Goal: Transaction & Acquisition: Purchase product/service

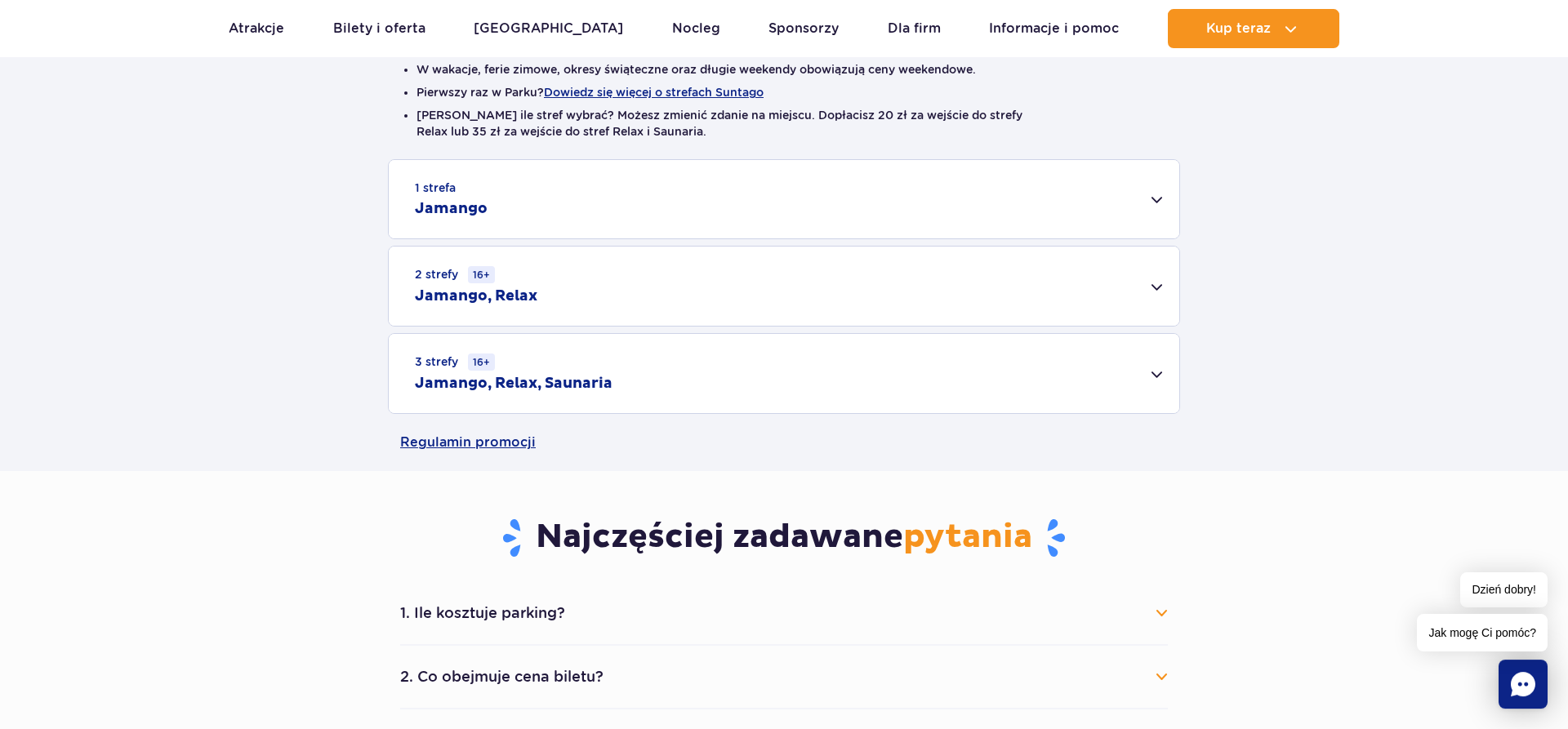
scroll to position [417, 0]
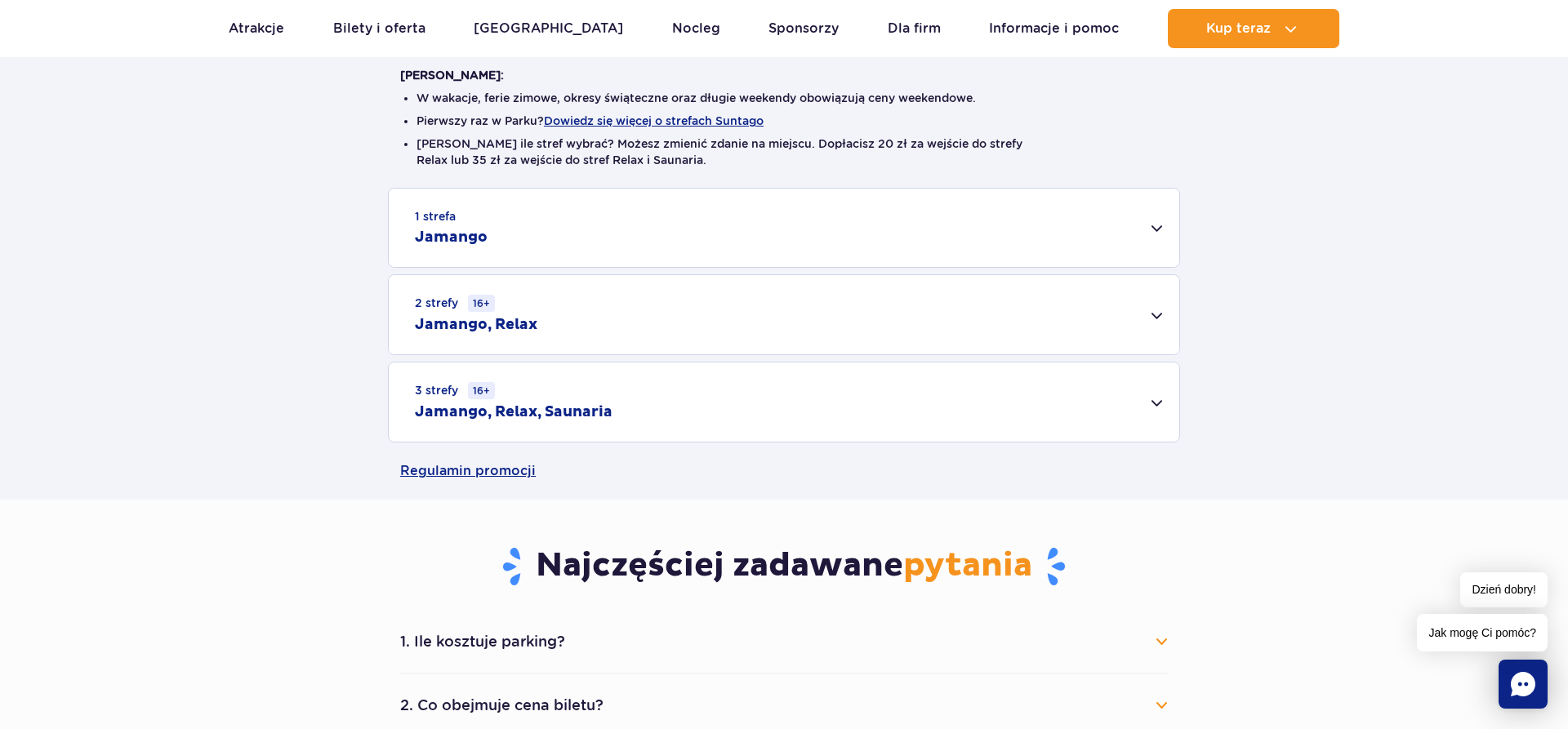
click at [1149, 320] on div "2 strefy 16+ Jamango, Relax" at bounding box center [784, 315] width 790 height 79
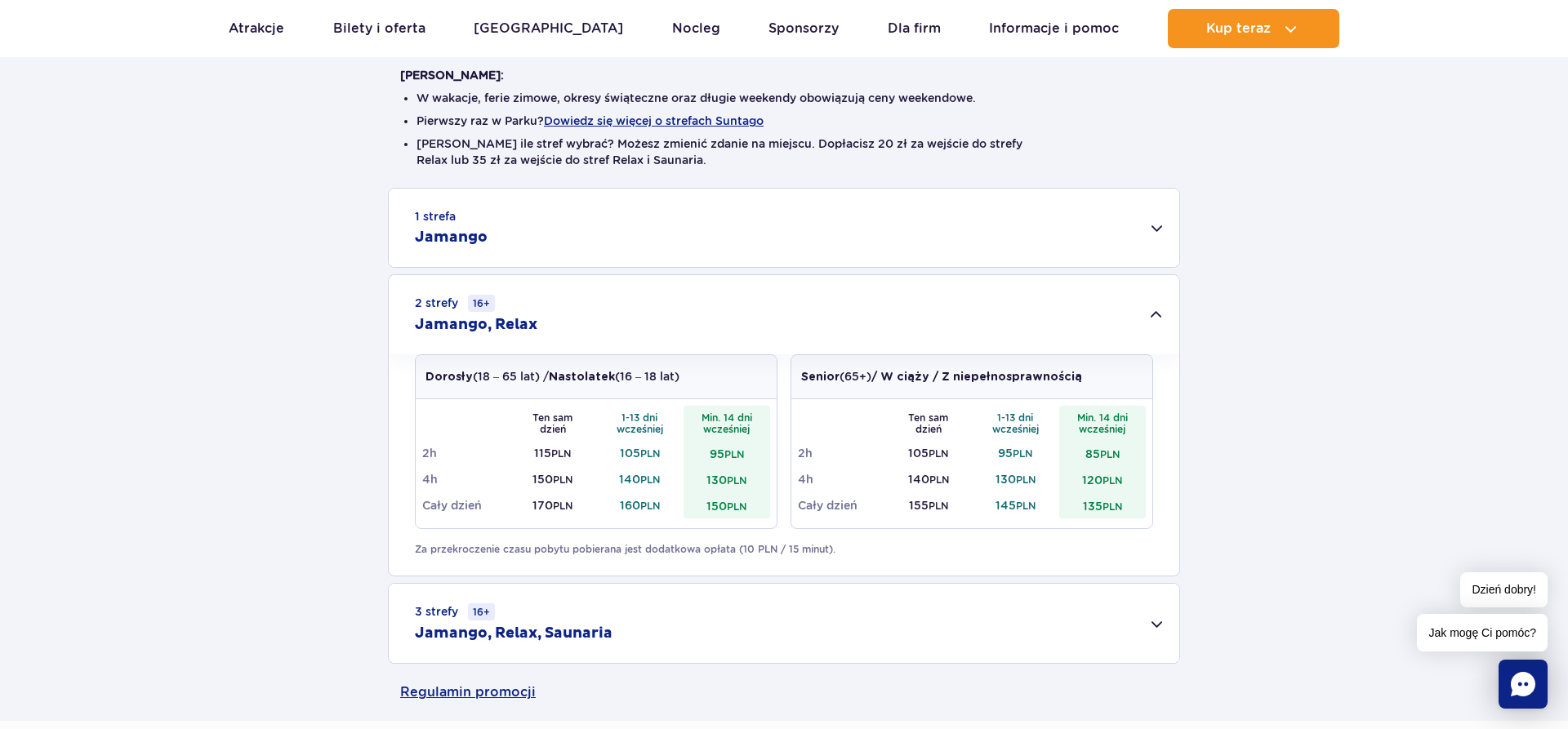
click at [1154, 228] on div "1 strefa Jamango" at bounding box center [784, 227] width 790 height 78
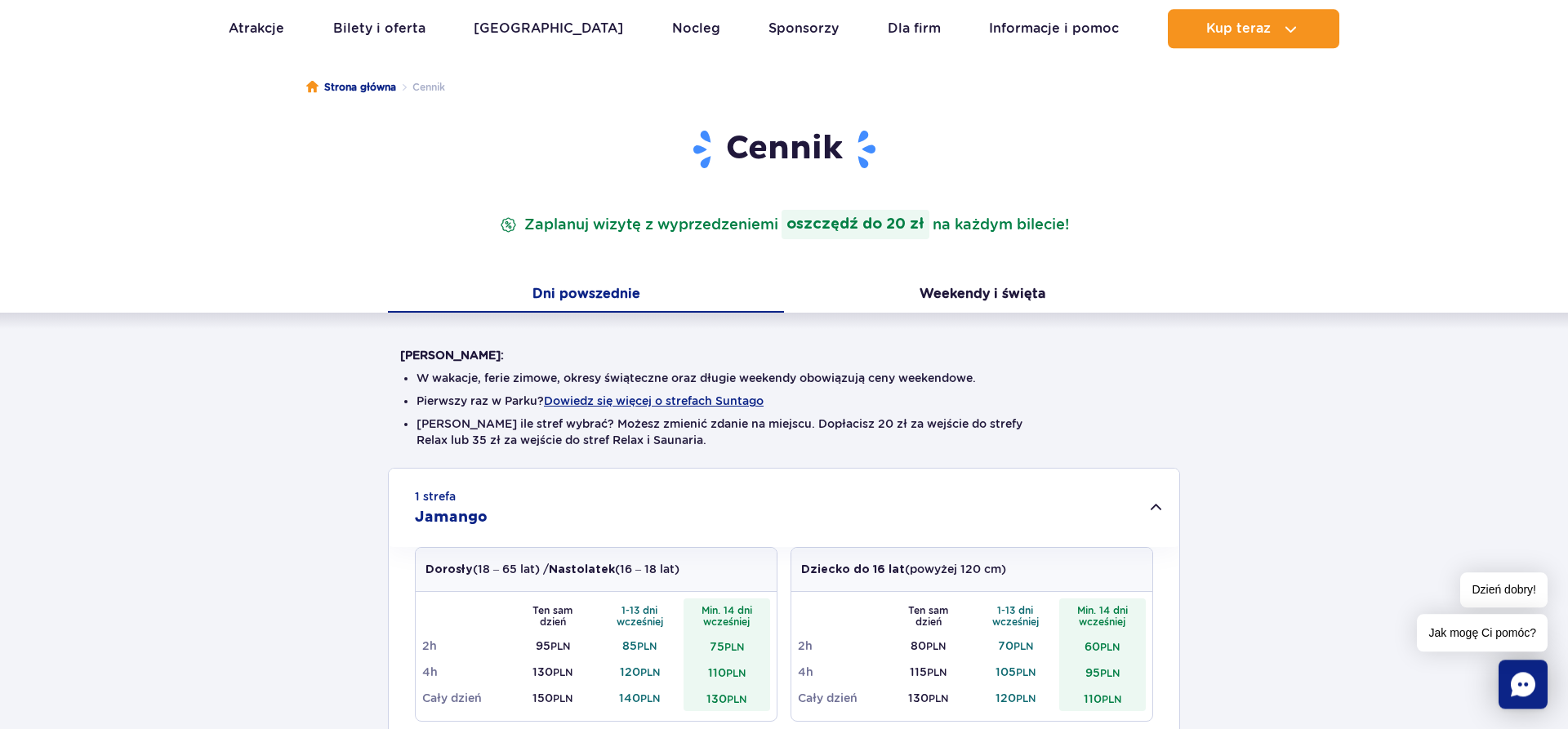
scroll to position [250, 0]
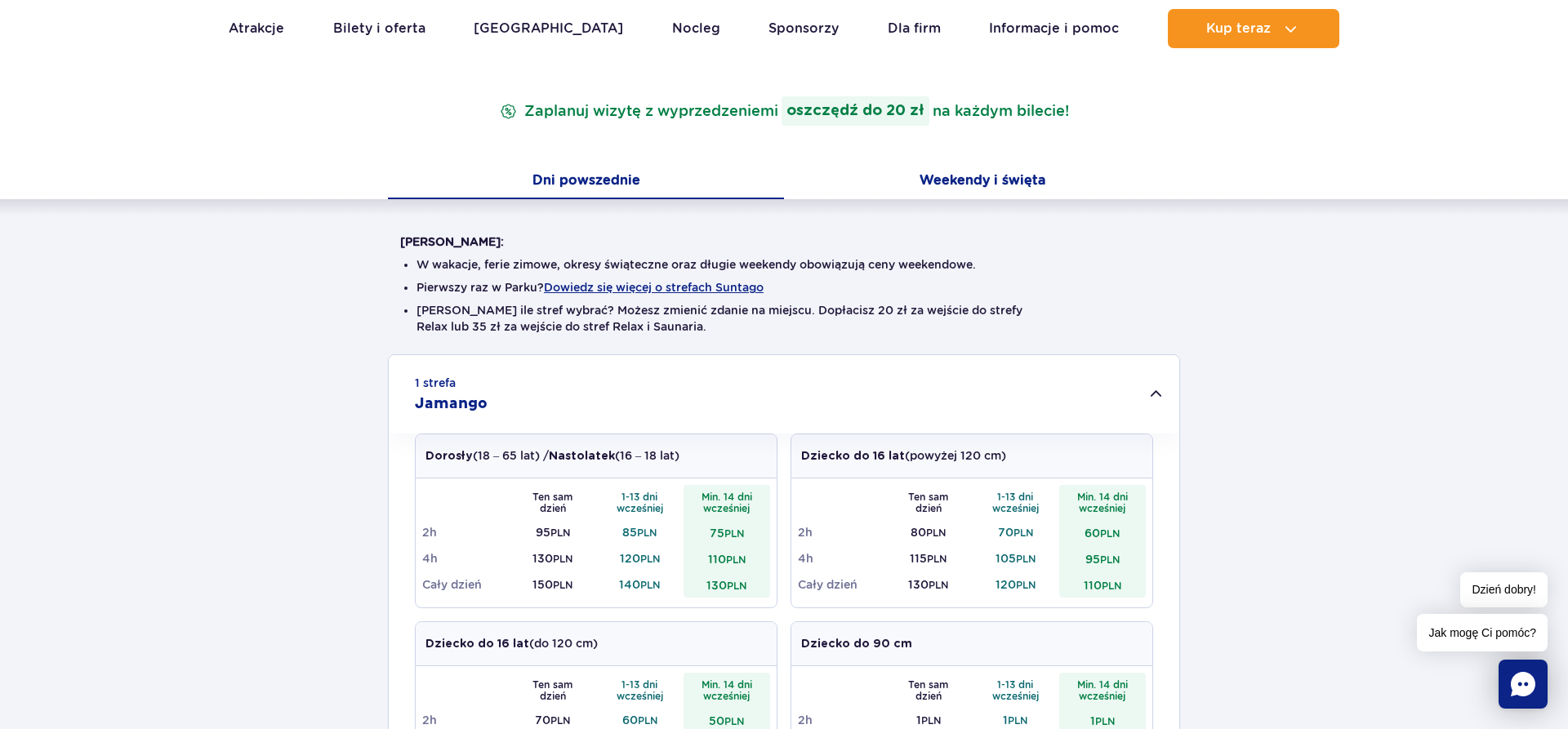
click at [945, 178] on button "Weekendy i święta" at bounding box center [982, 182] width 396 height 34
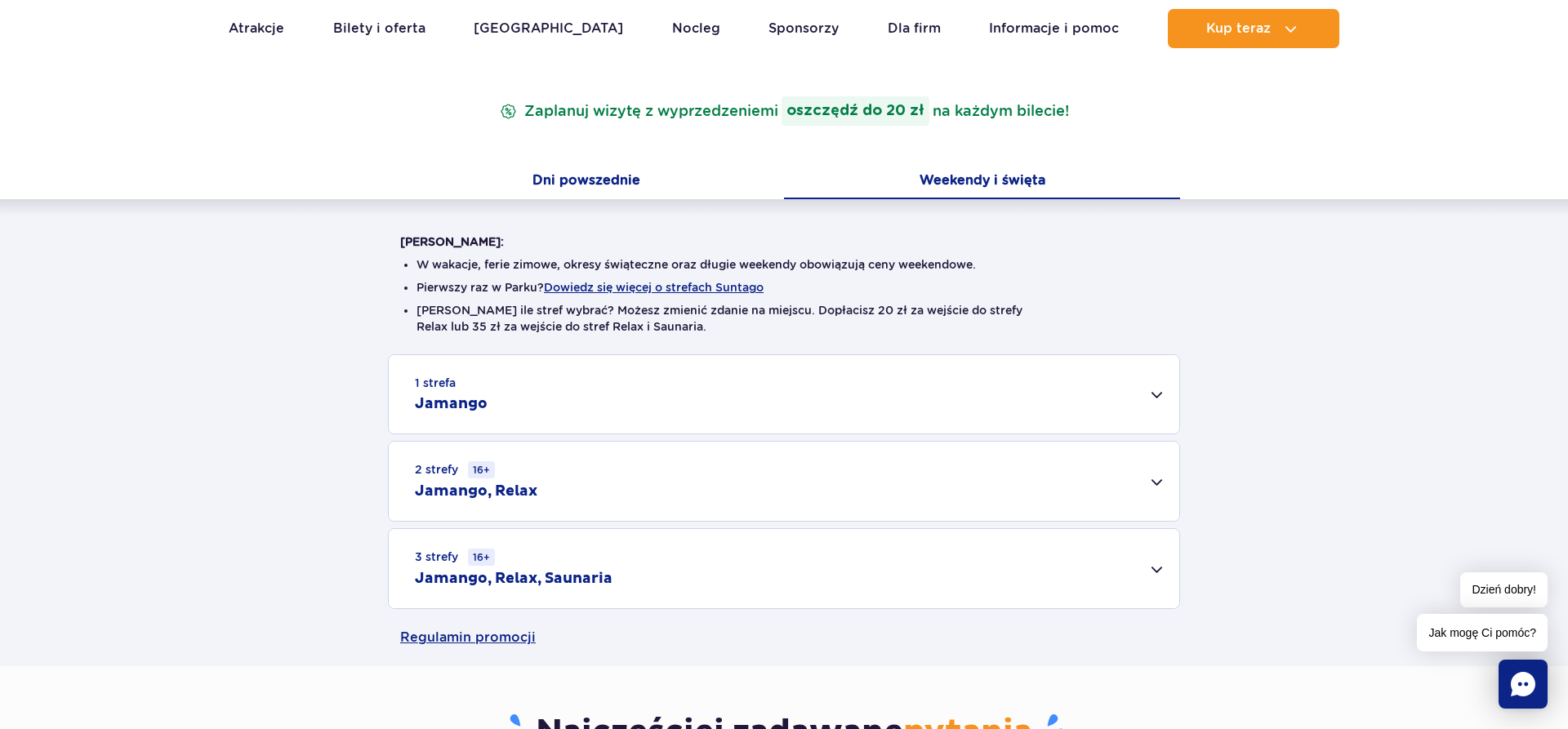
click at [583, 174] on button "Dni powszednie" at bounding box center [586, 182] width 396 height 34
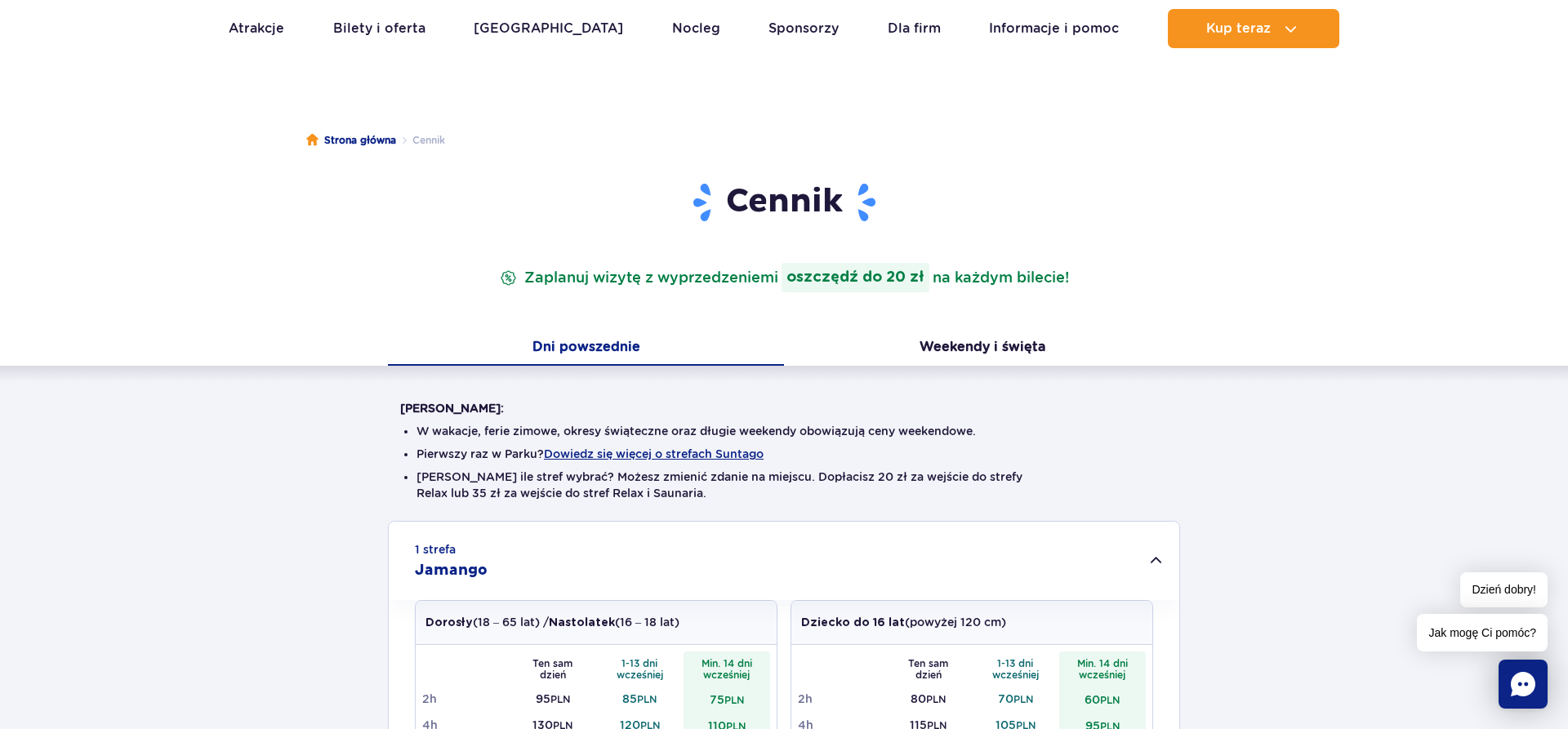
scroll to position [0, 0]
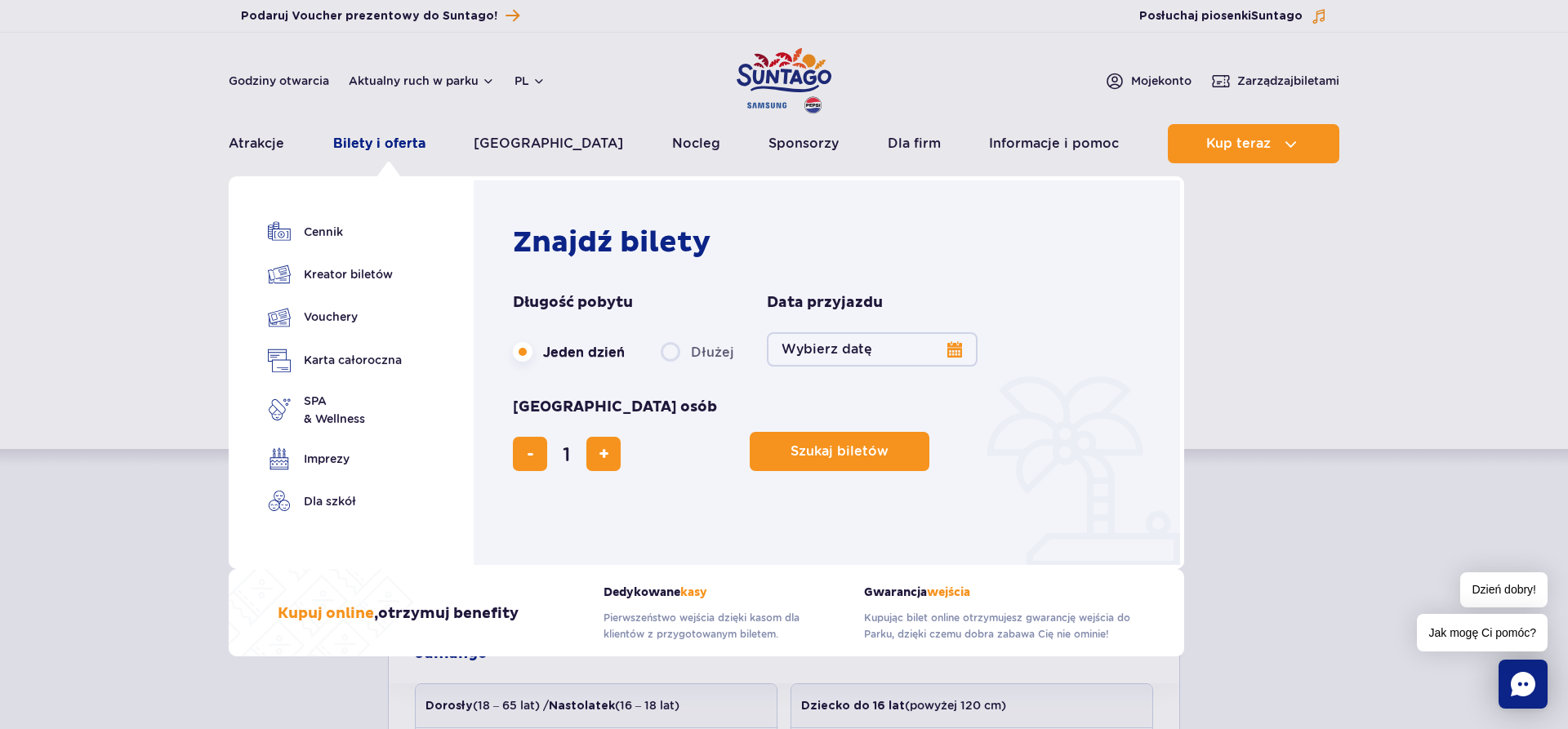
click at [382, 141] on link "Bilety i oferta" at bounding box center [379, 143] width 92 height 39
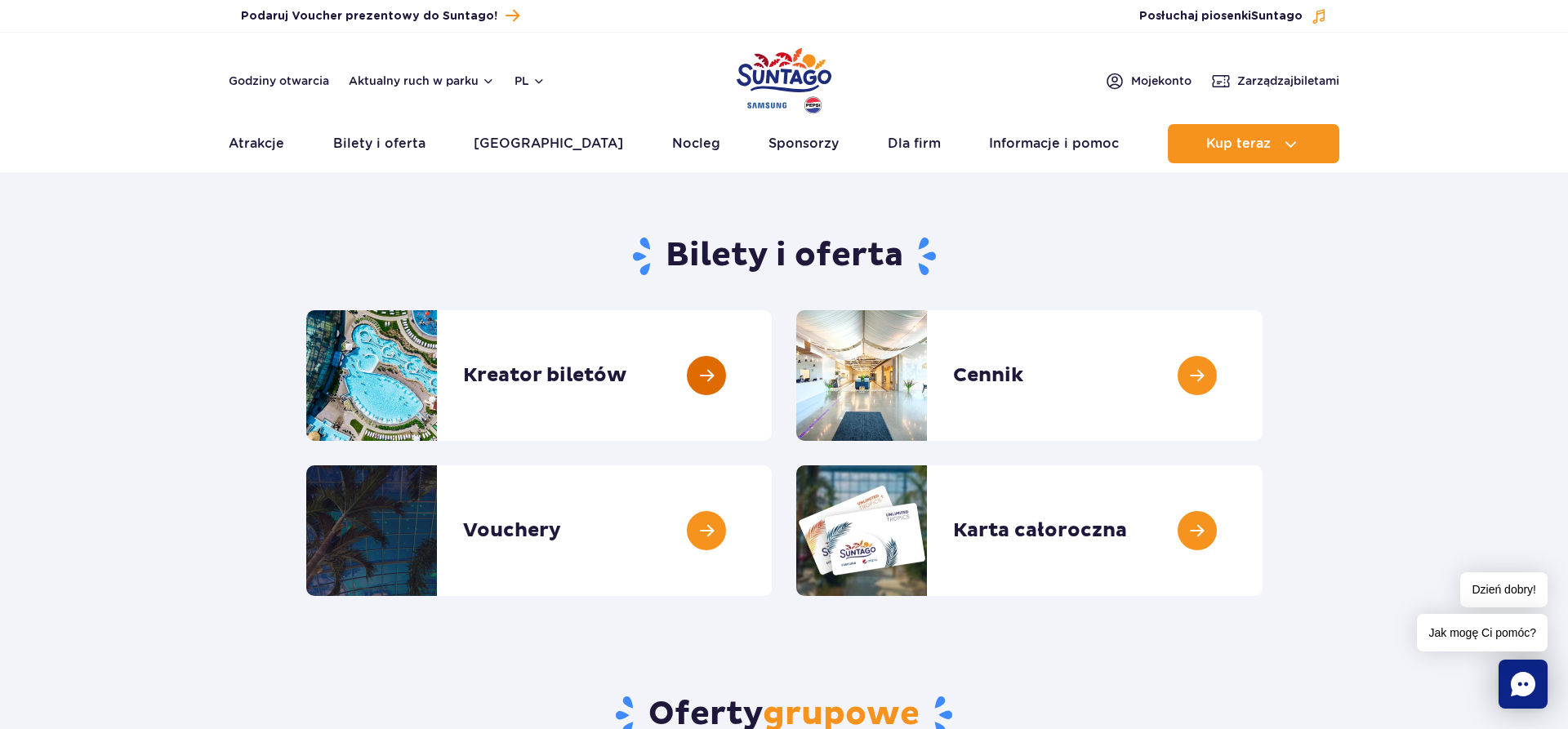
click at [772, 373] on link at bounding box center [772, 376] width 0 height 131
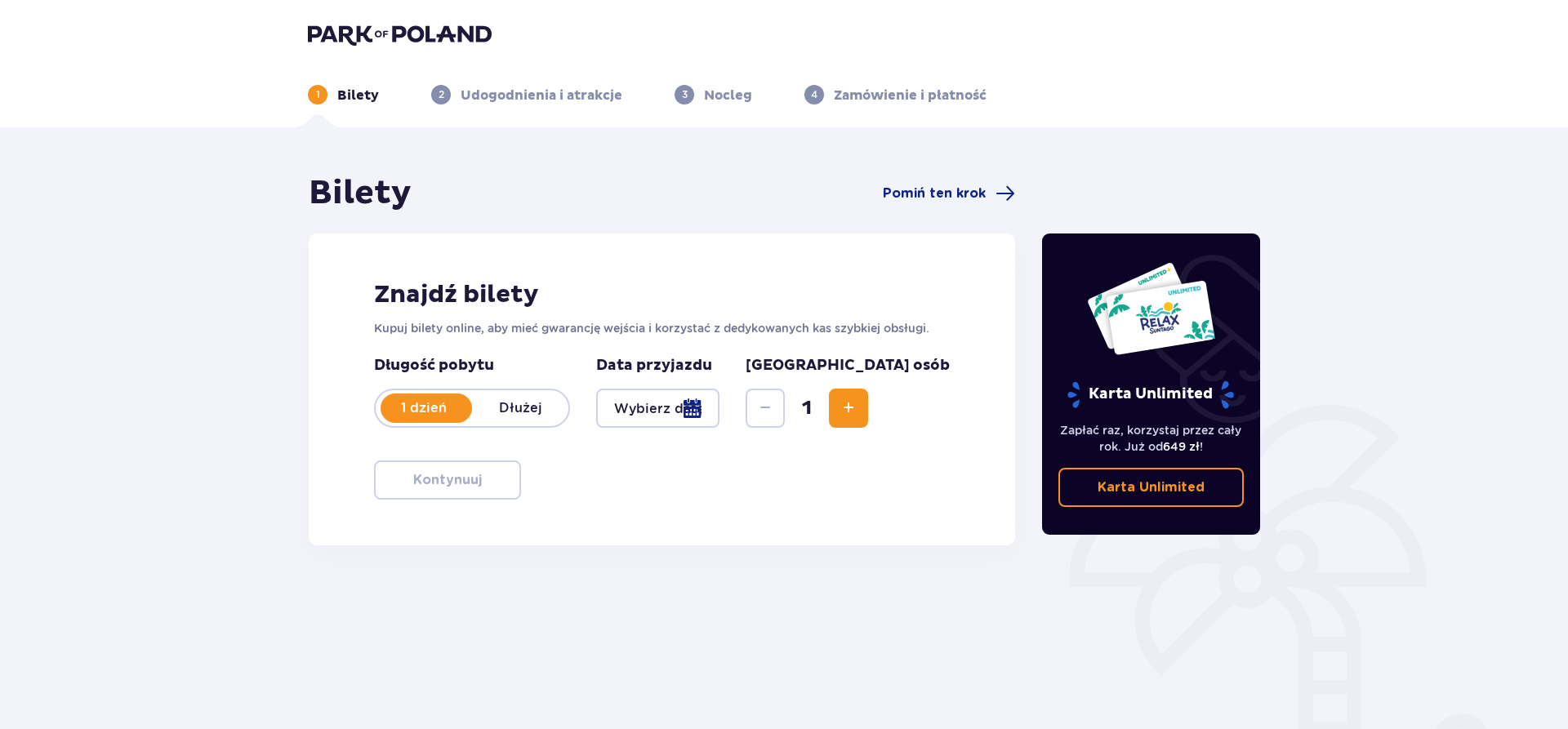
click at [720, 416] on div at bounding box center [658, 408] width 123 height 39
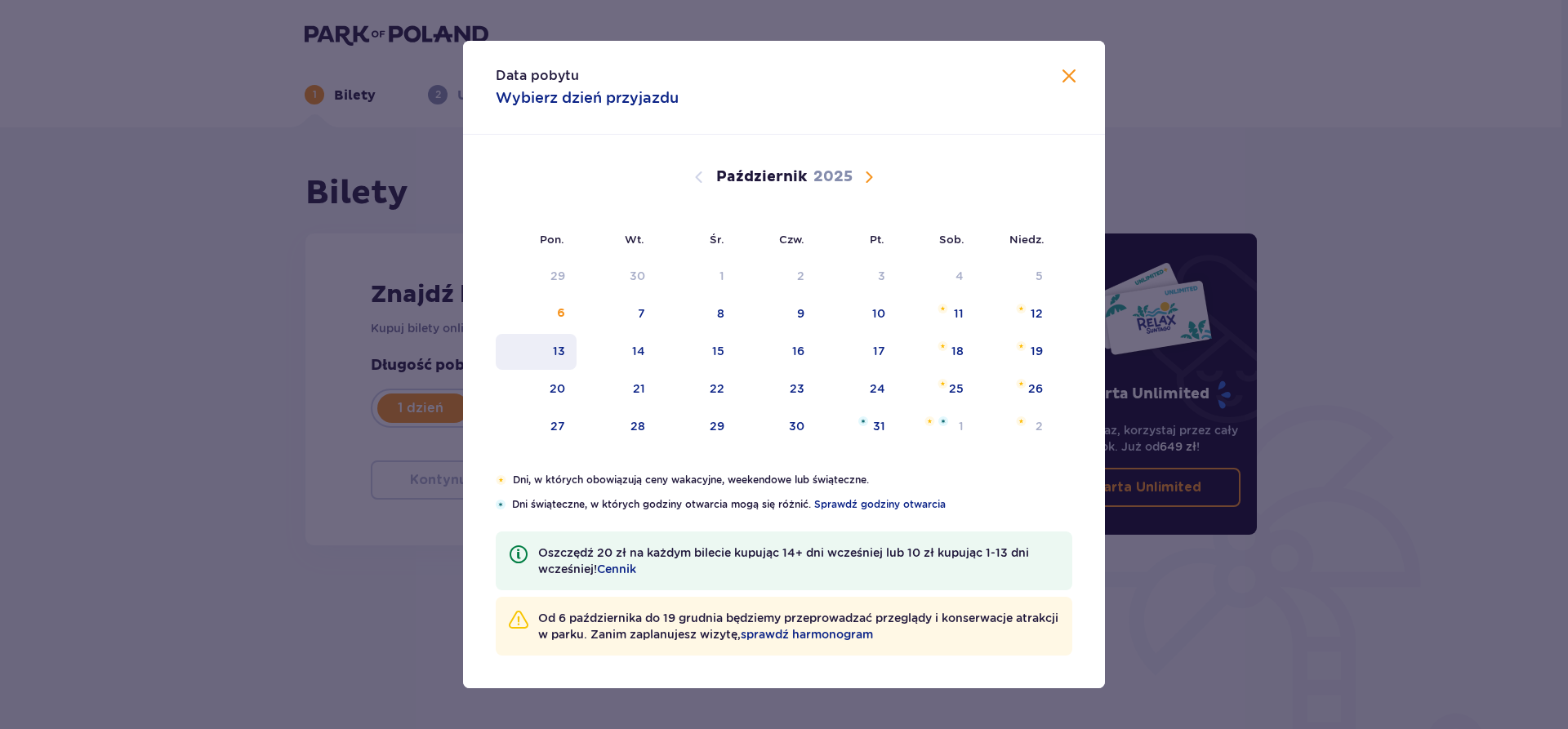
click at [564, 351] on div "13" at bounding box center [559, 351] width 13 height 16
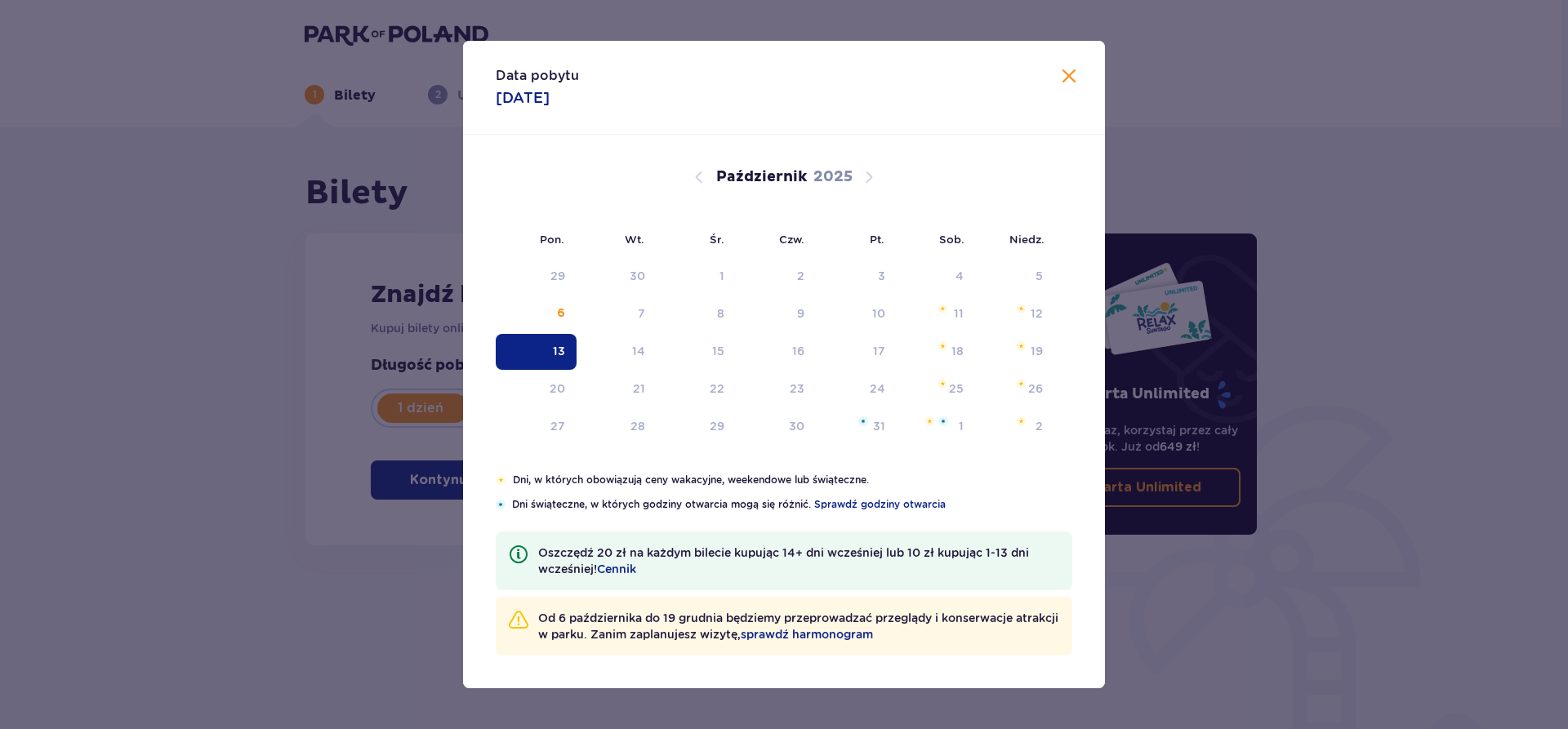
type input "13.10.25"
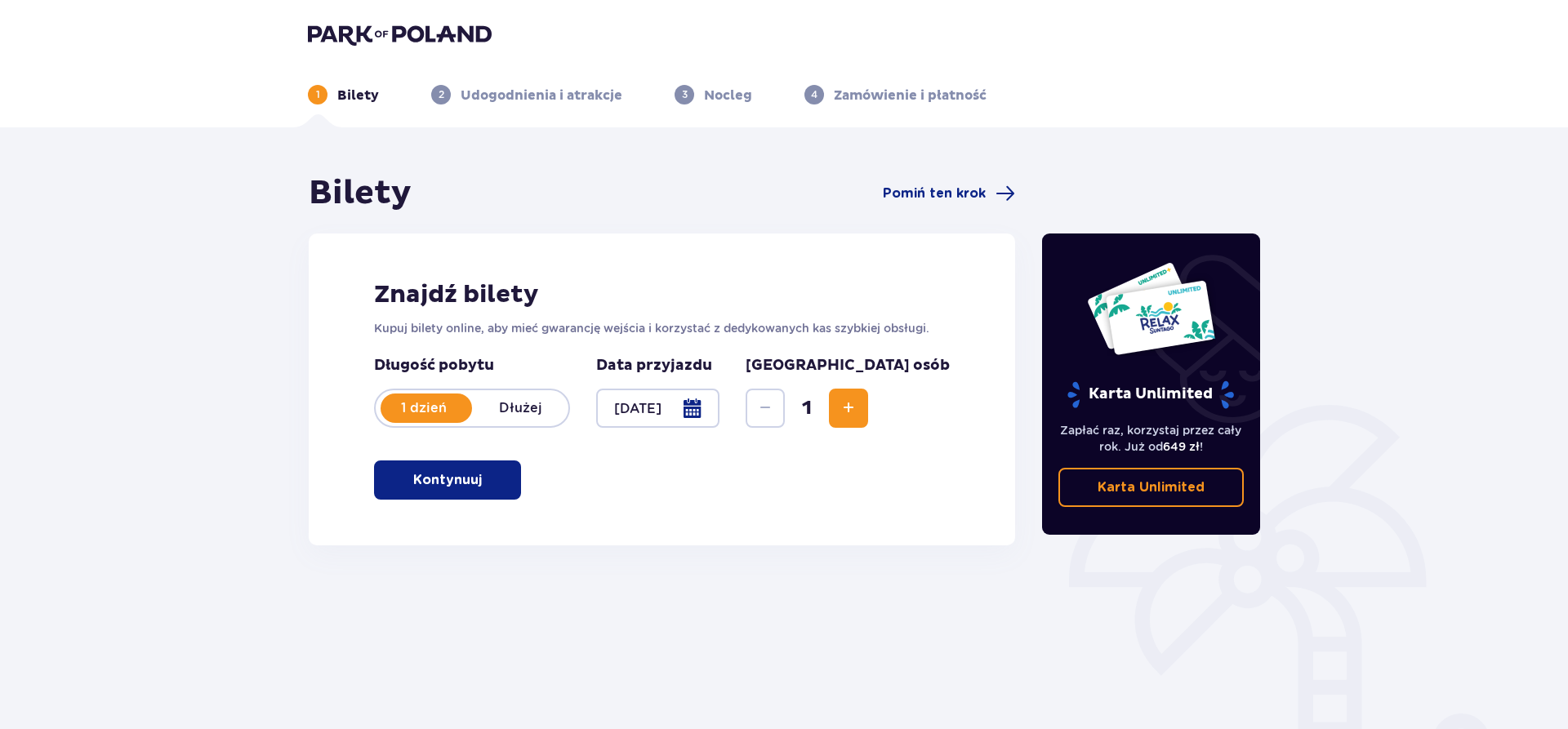
click at [858, 410] on span "Zwiększ" at bounding box center [848, 408] width 19 height 19
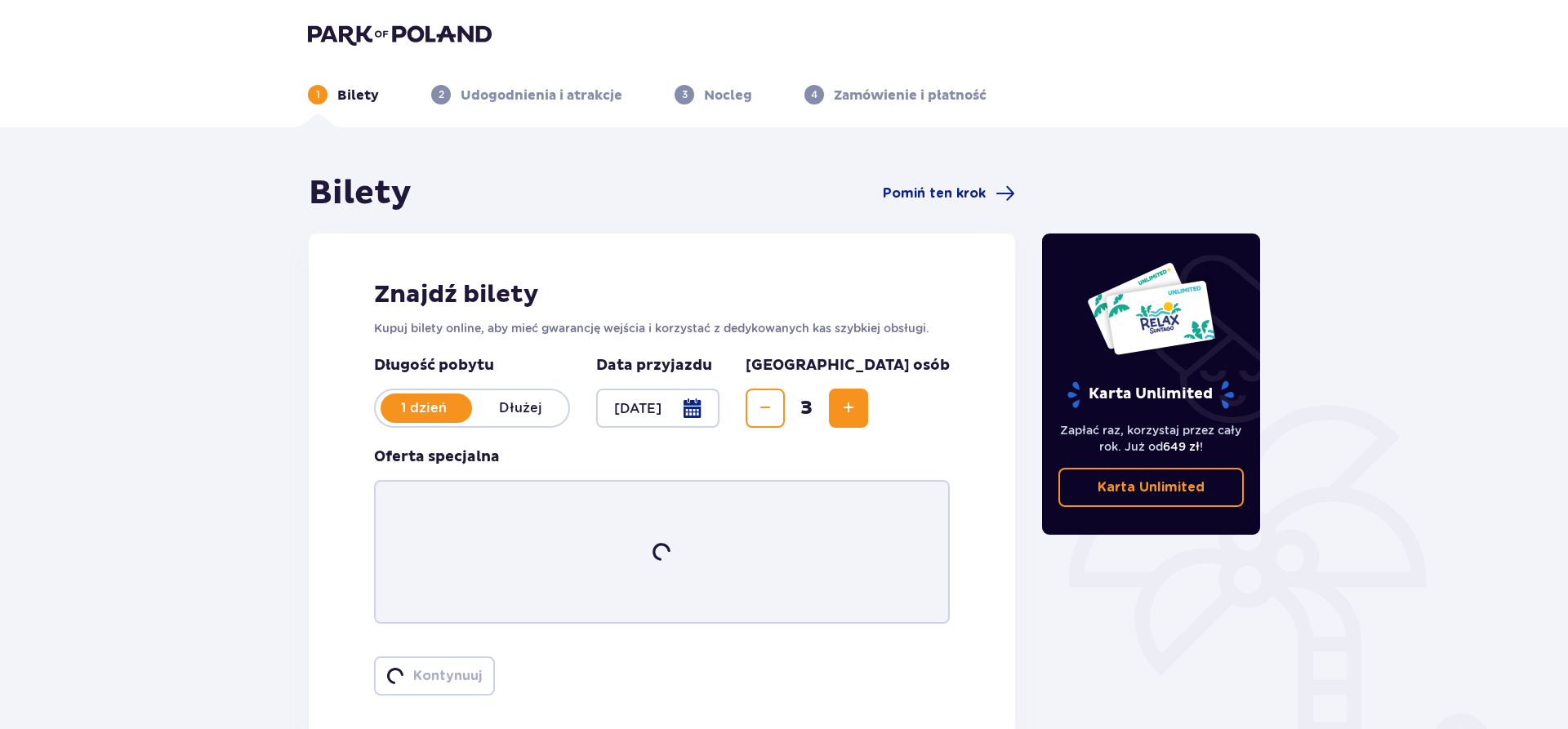
click at [858, 410] on span "Zwiększ" at bounding box center [848, 408] width 19 height 19
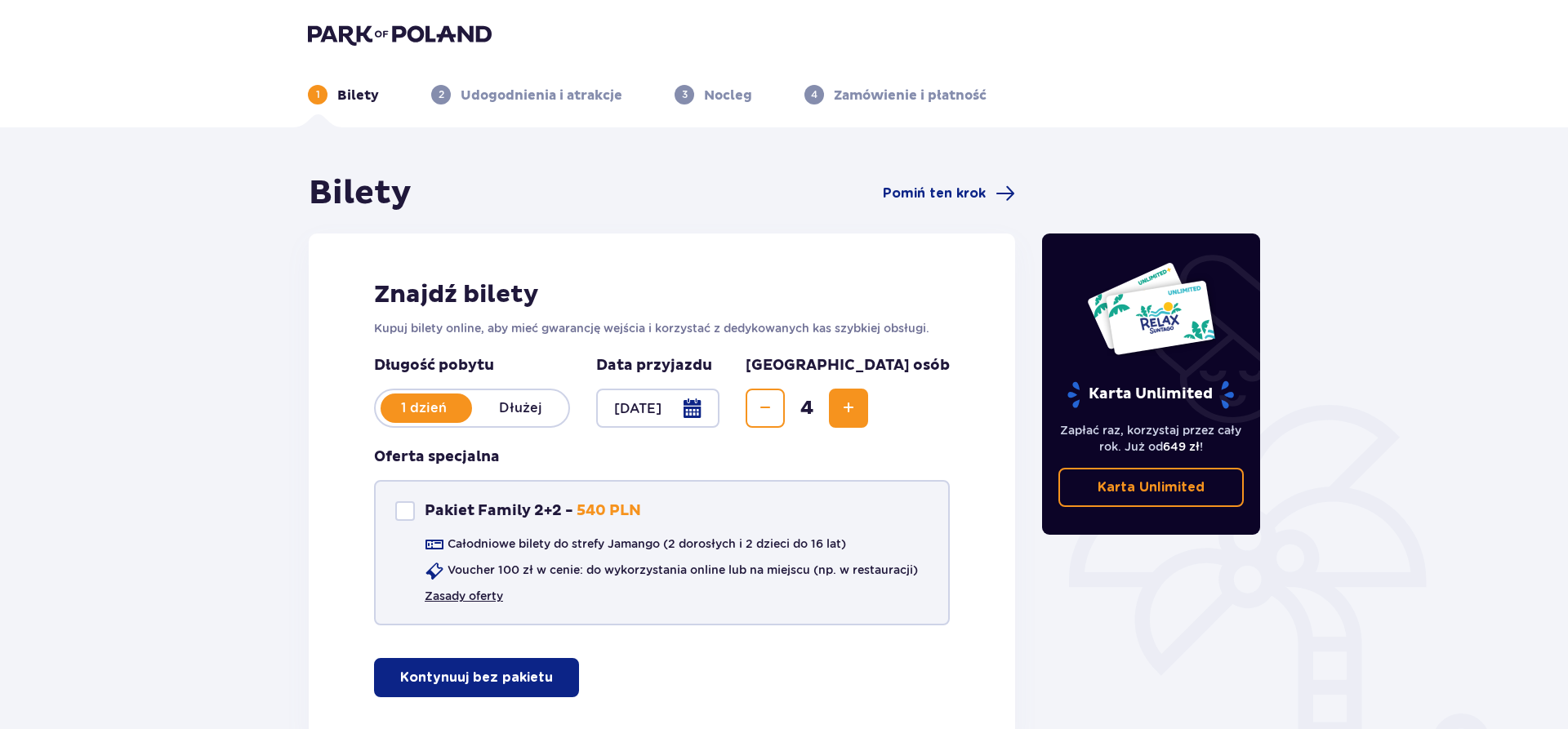
click at [471, 594] on link "Zasady oferty" at bounding box center [463, 596] width 78 height 16
